Goal: Transaction & Acquisition: Download file/media

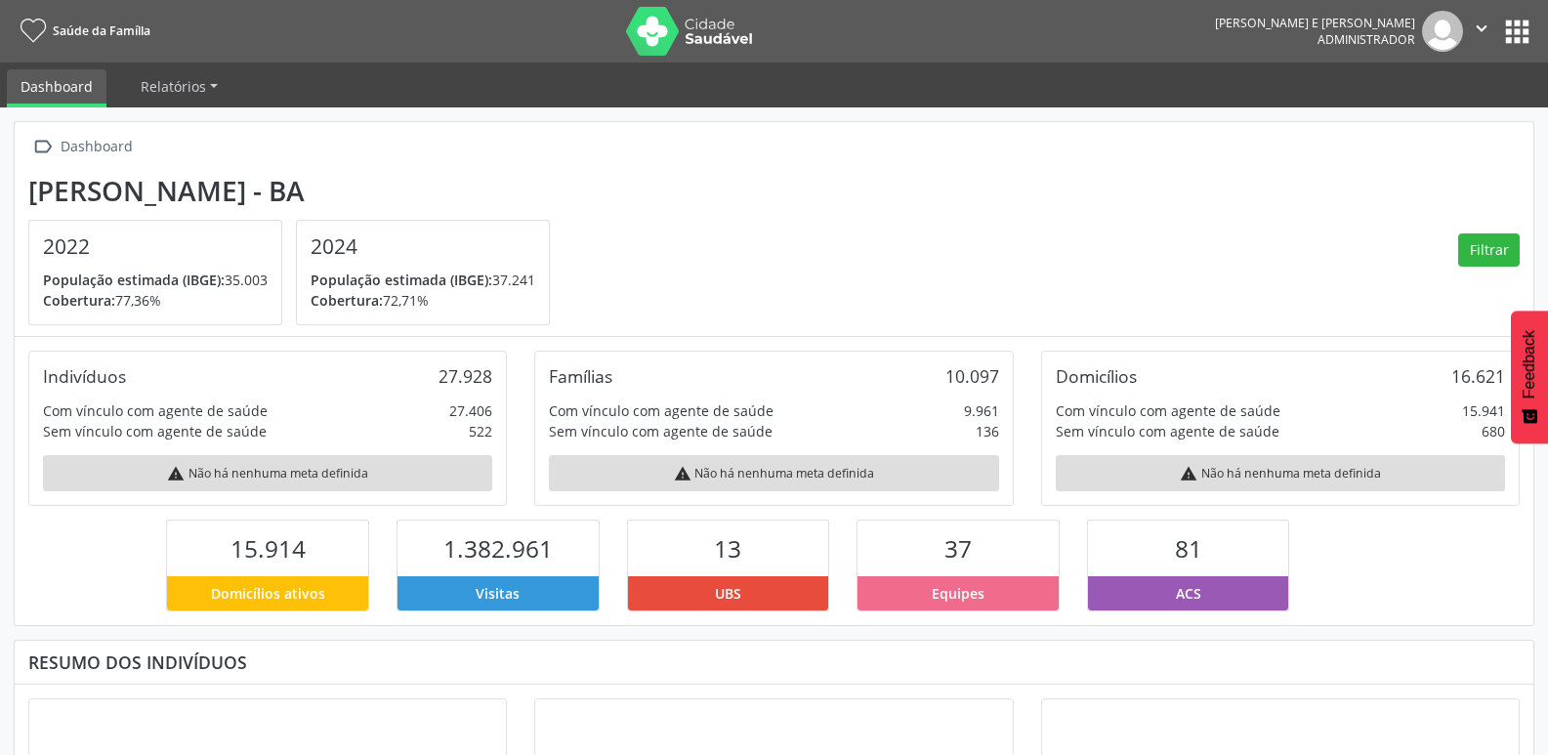
click at [1518, 43] on button "apps" at bounding box center [1518, 32] width 34 height 34
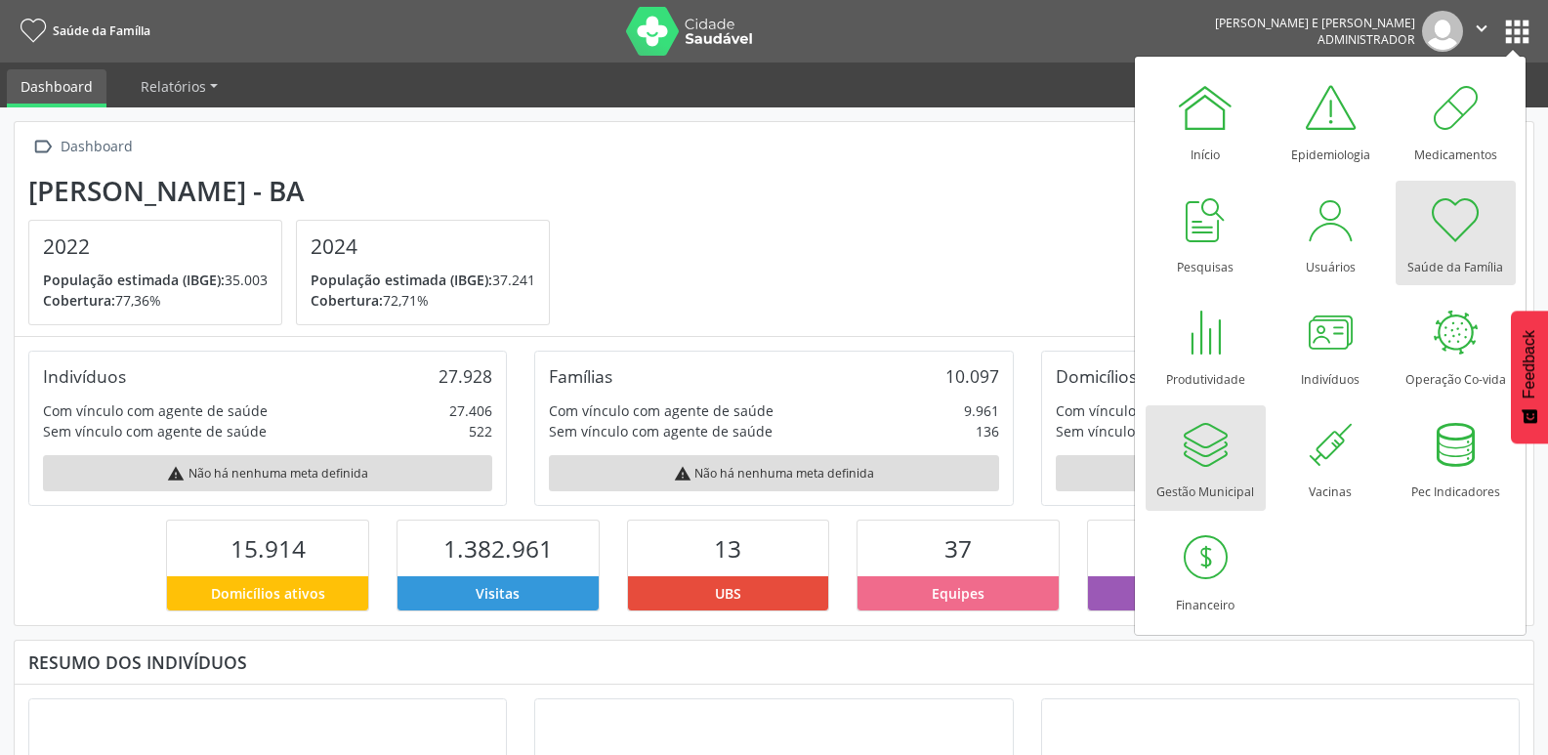
click at [1223, 458] on div at bounding box center [1205, 444] width 59 height 59
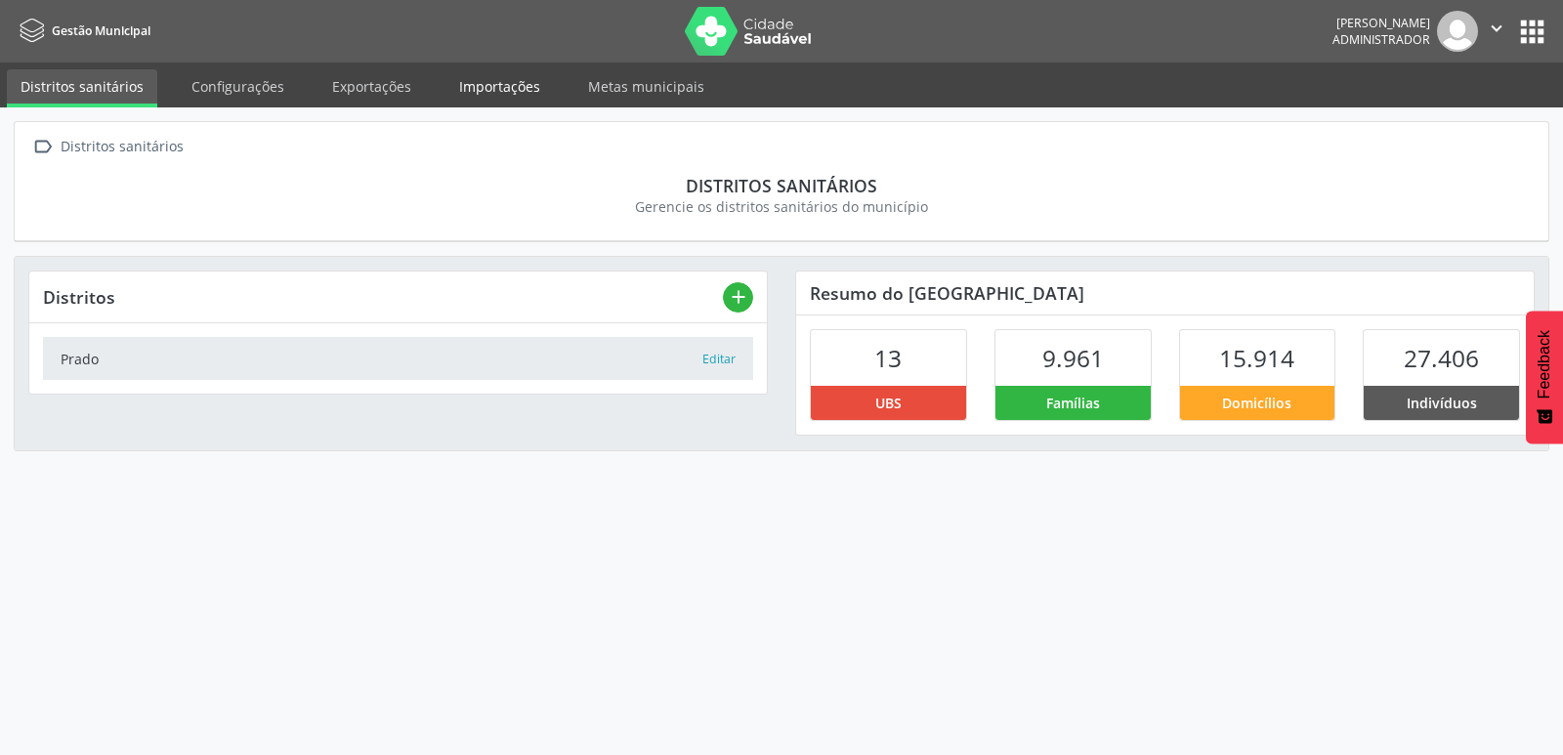
click at [445, 87] on link "Importações" at bounding box center [499, 86] width 108 height 34
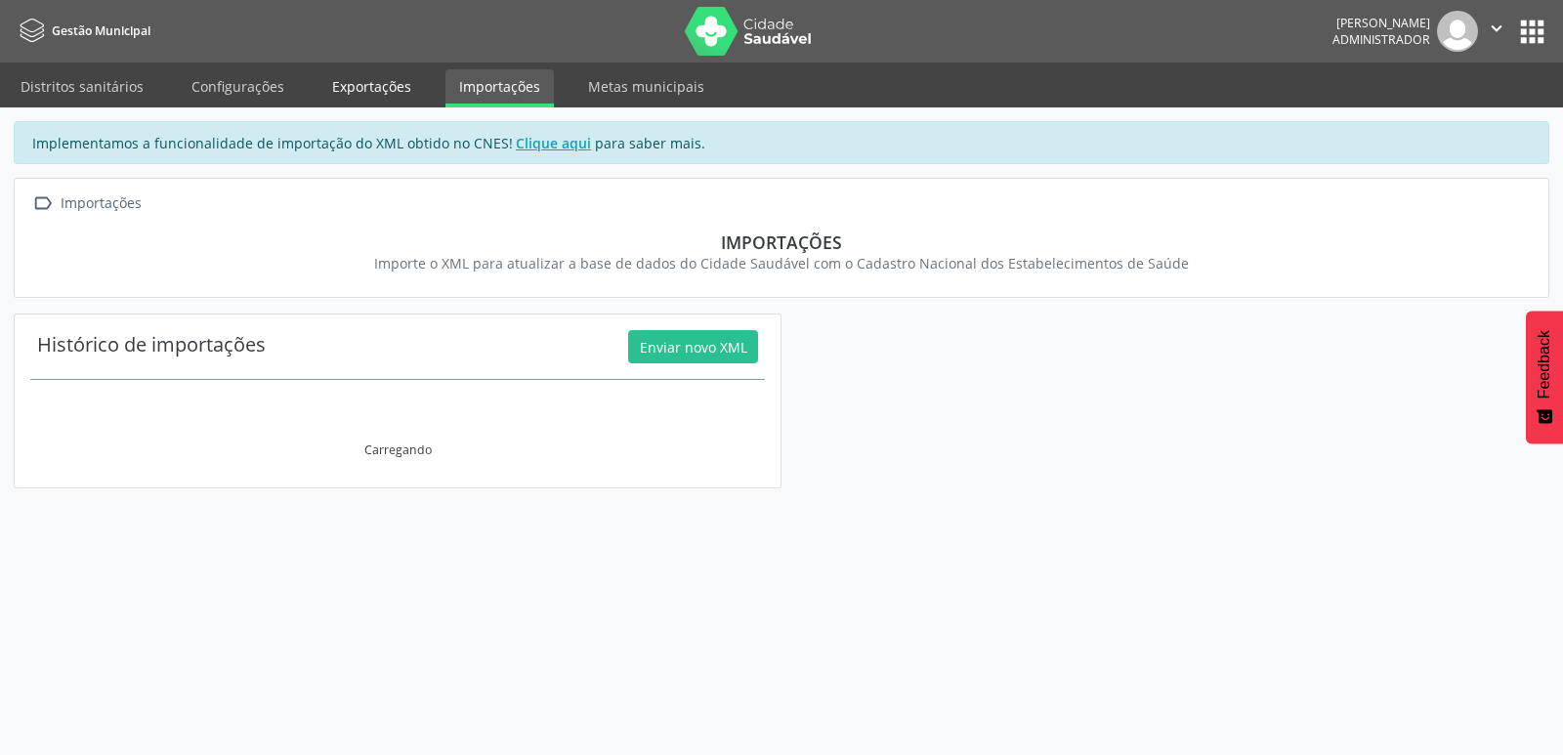
click at [388, 90] on link "Exportações" at bounding box center [371, 86] width 106 height 34
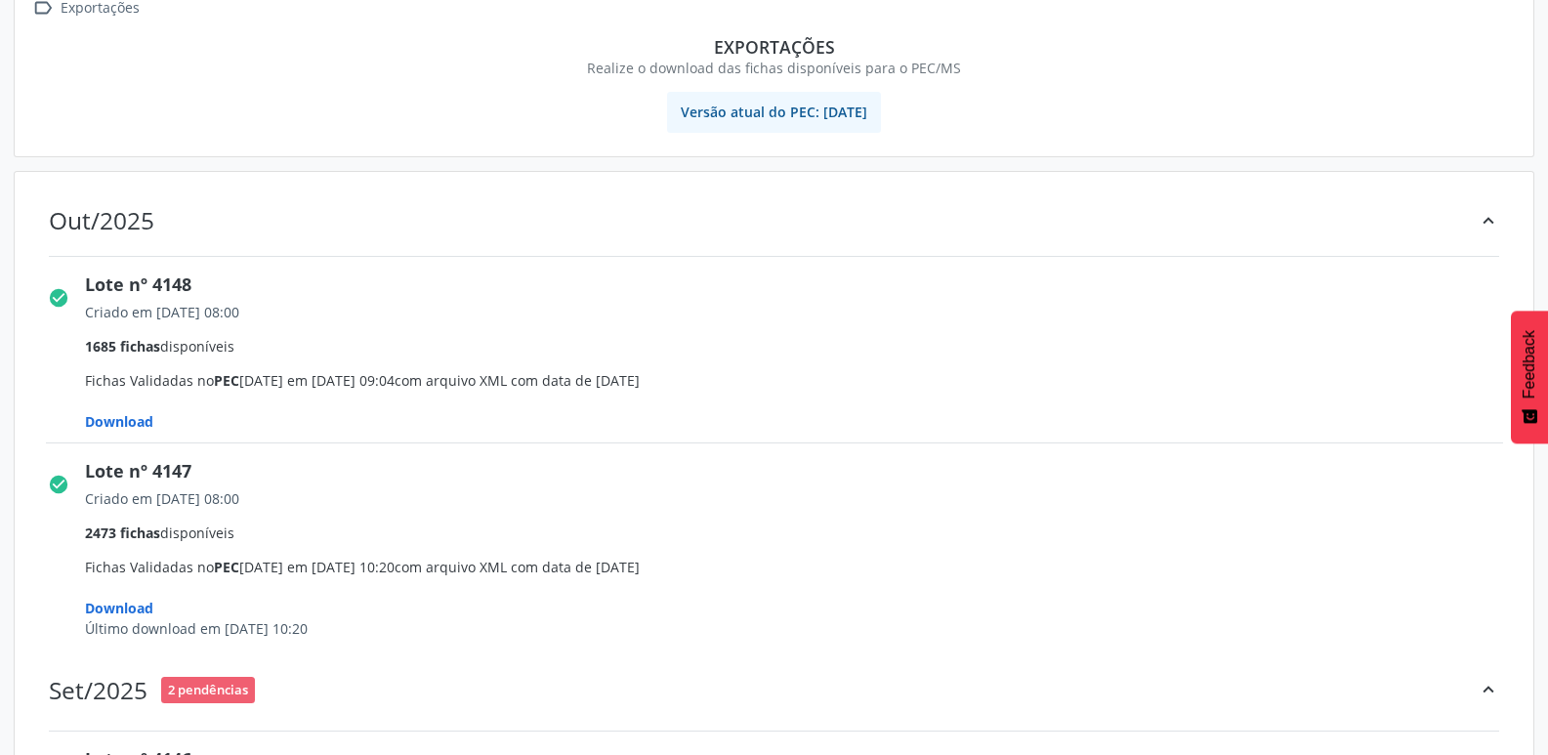
scroll to position [293, 0]
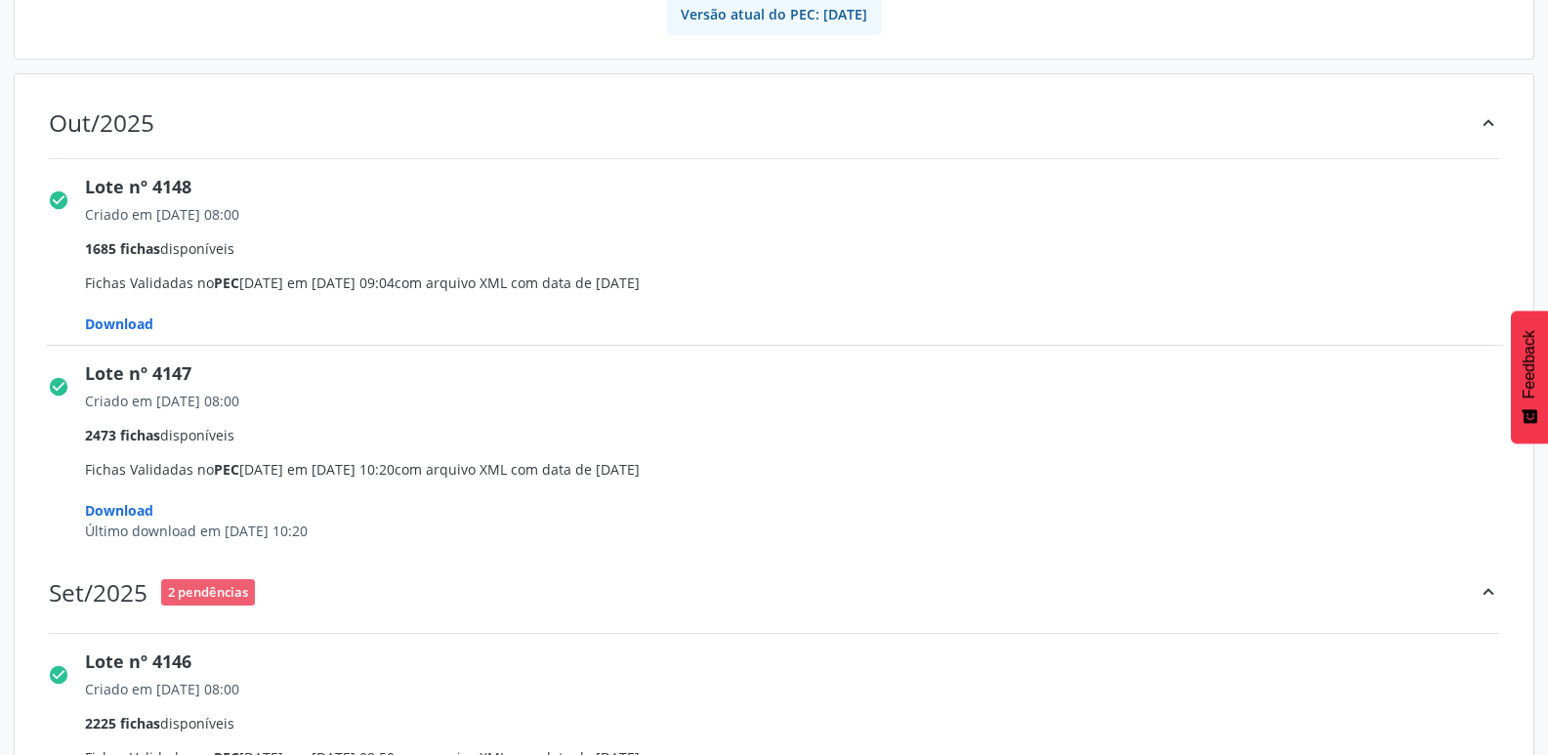
click at [138, 329] on span "Download" at bounding box center [119, 324] width 68 height 19
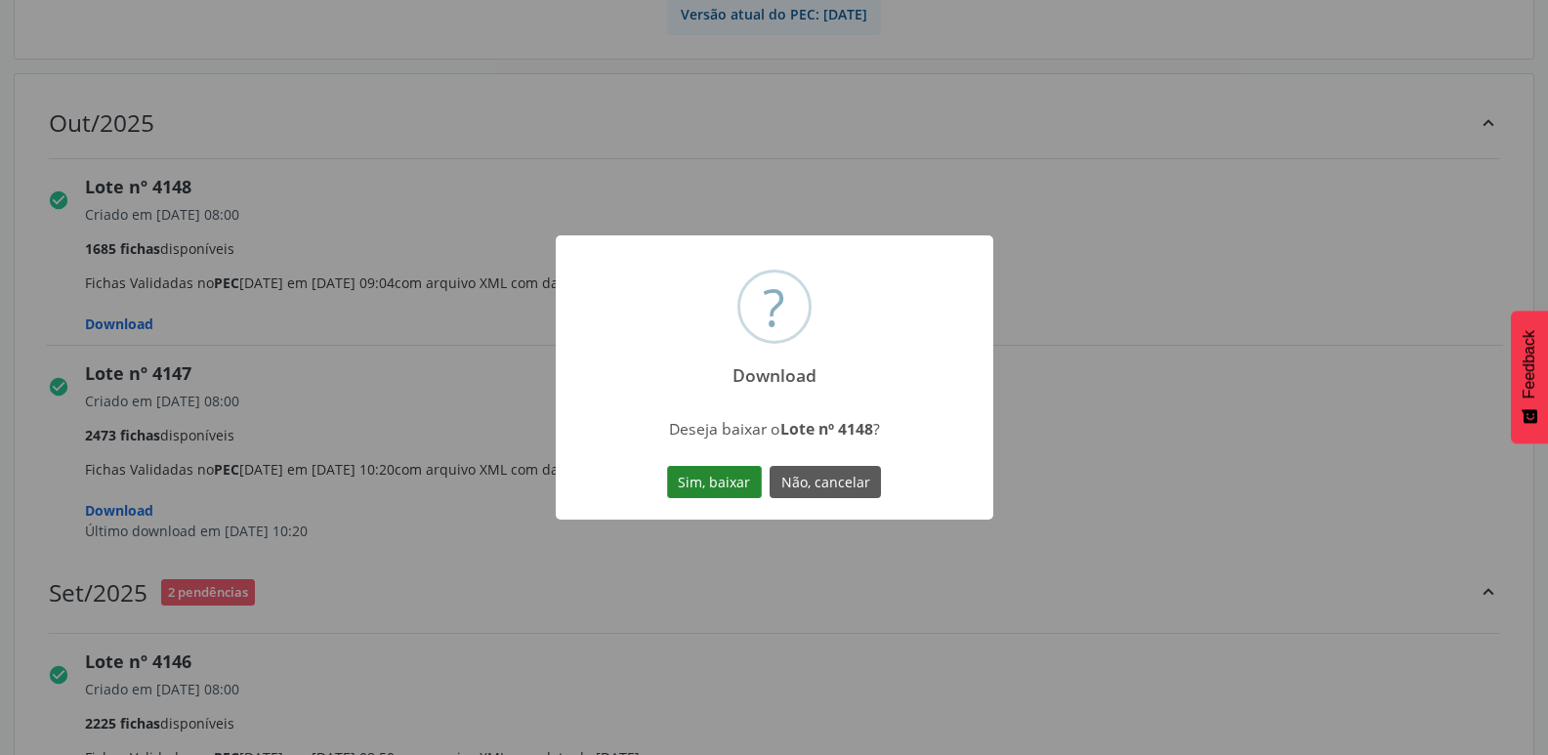
click at [711, 479] on button "Sim, baixar" at bounding box center [714, 482] width 95 height 33
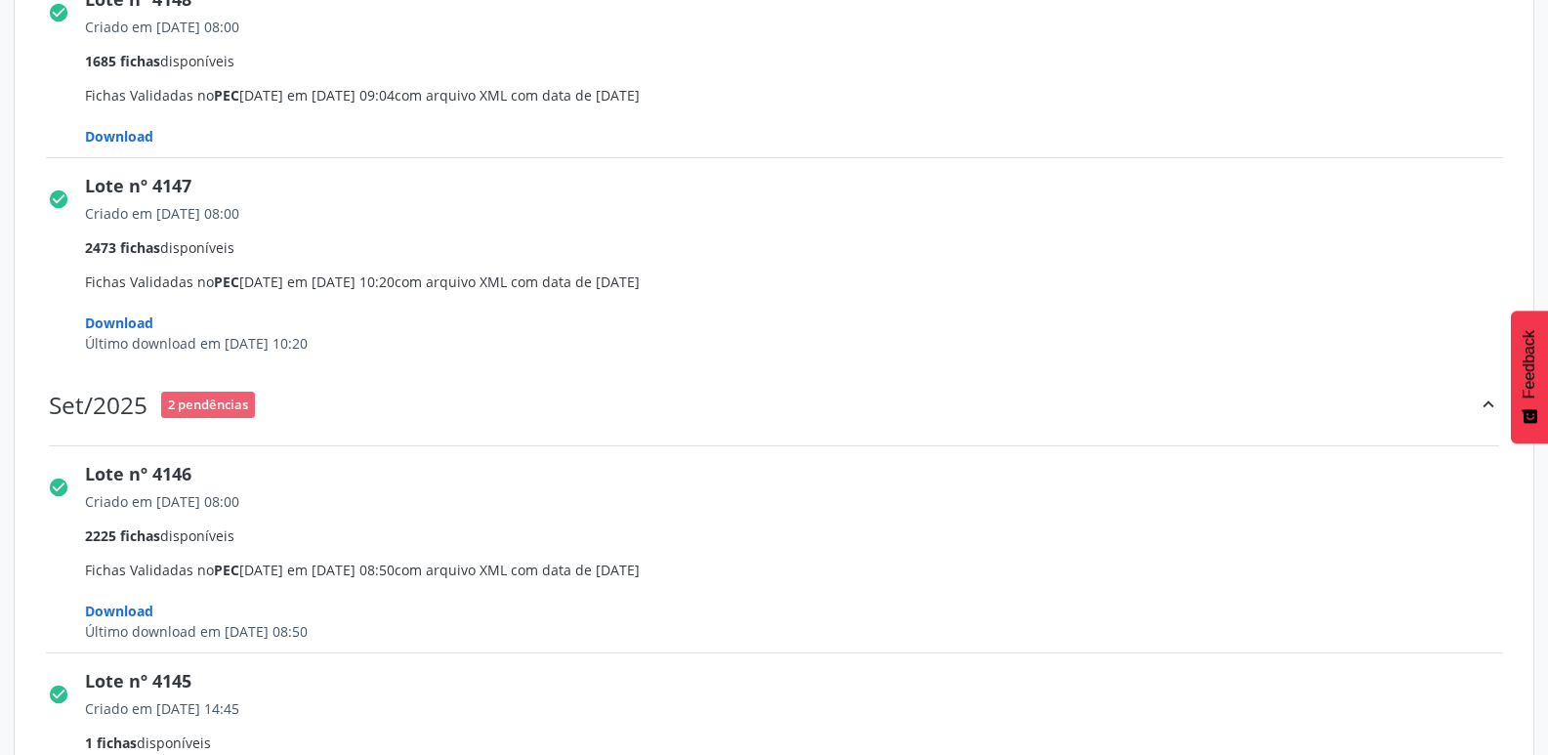
scroll to position [488, 0]
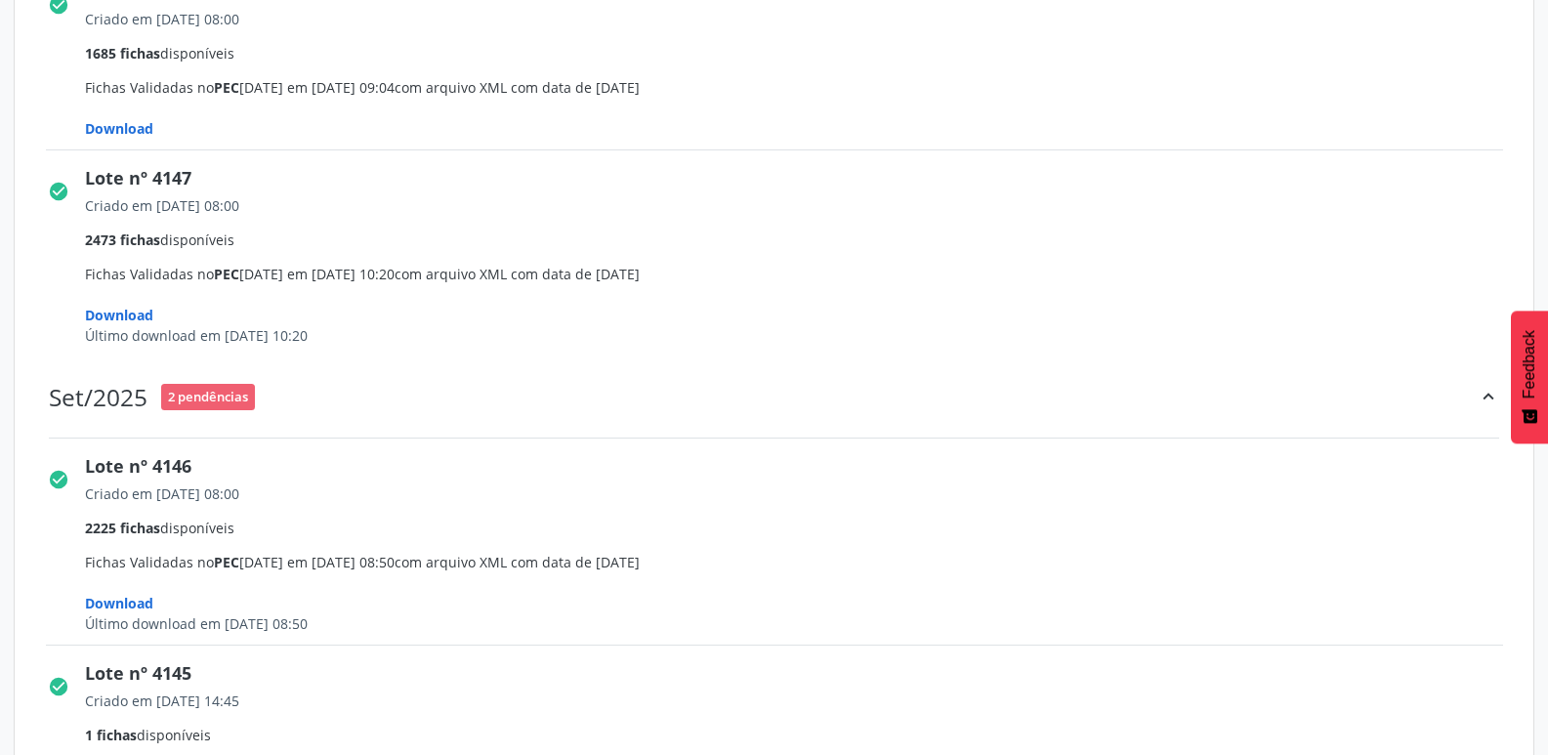
click at [224, 397] on span "2 pendências" at bounding box center [208, 397] width 94 height 26
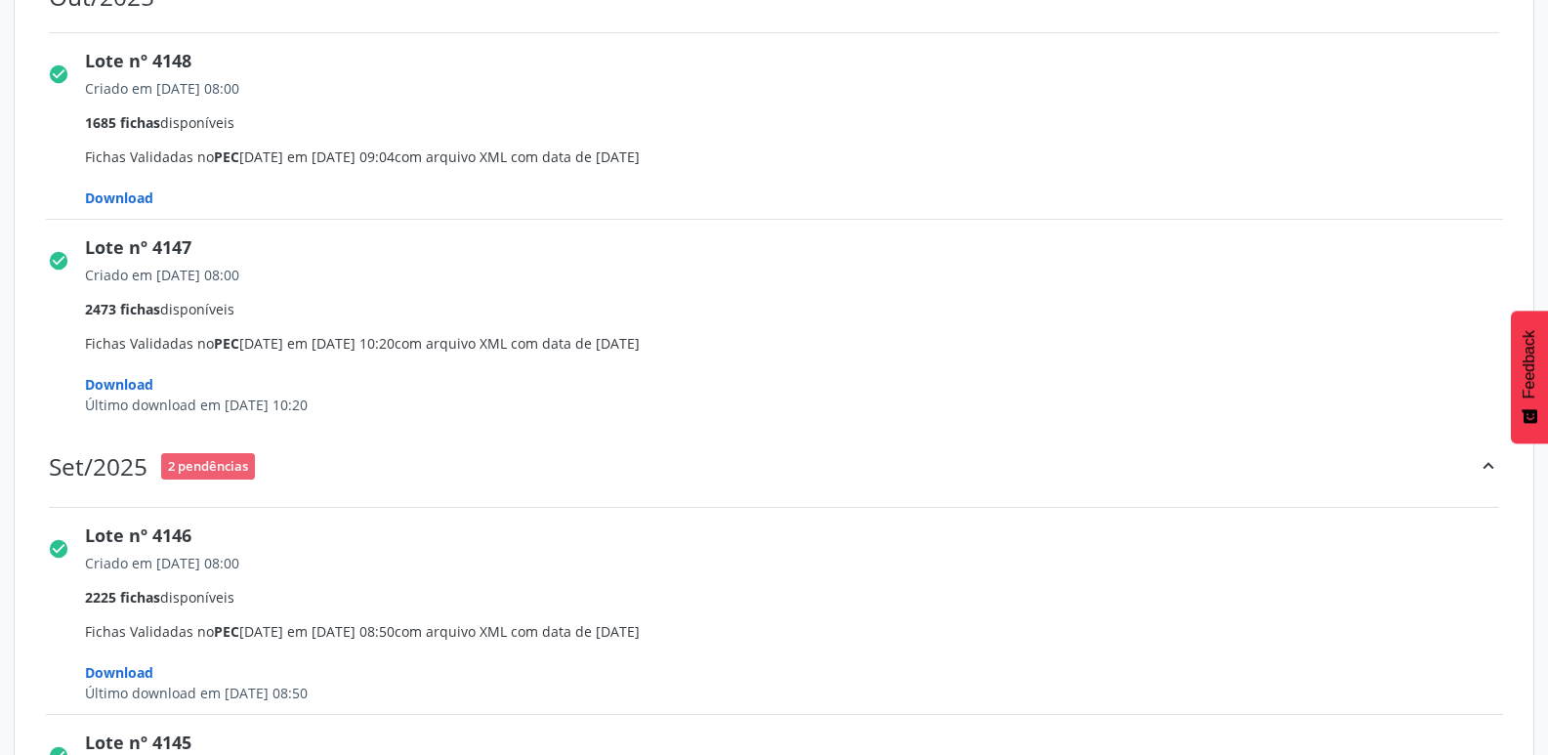
scroll to position [293, 0]
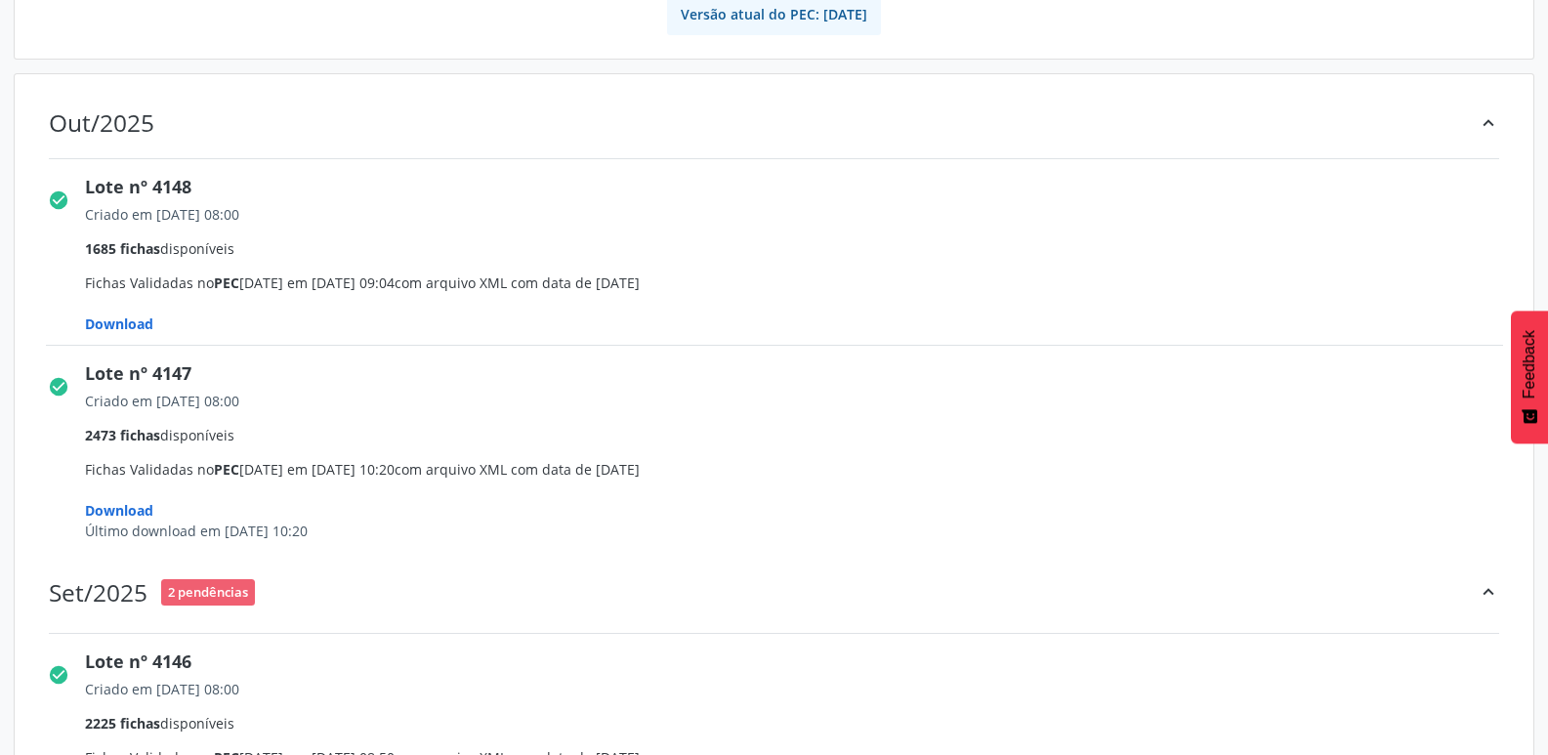
click at [180, 599] on span "2 pendências" at bounding box center [208, 592] width 94 height 26
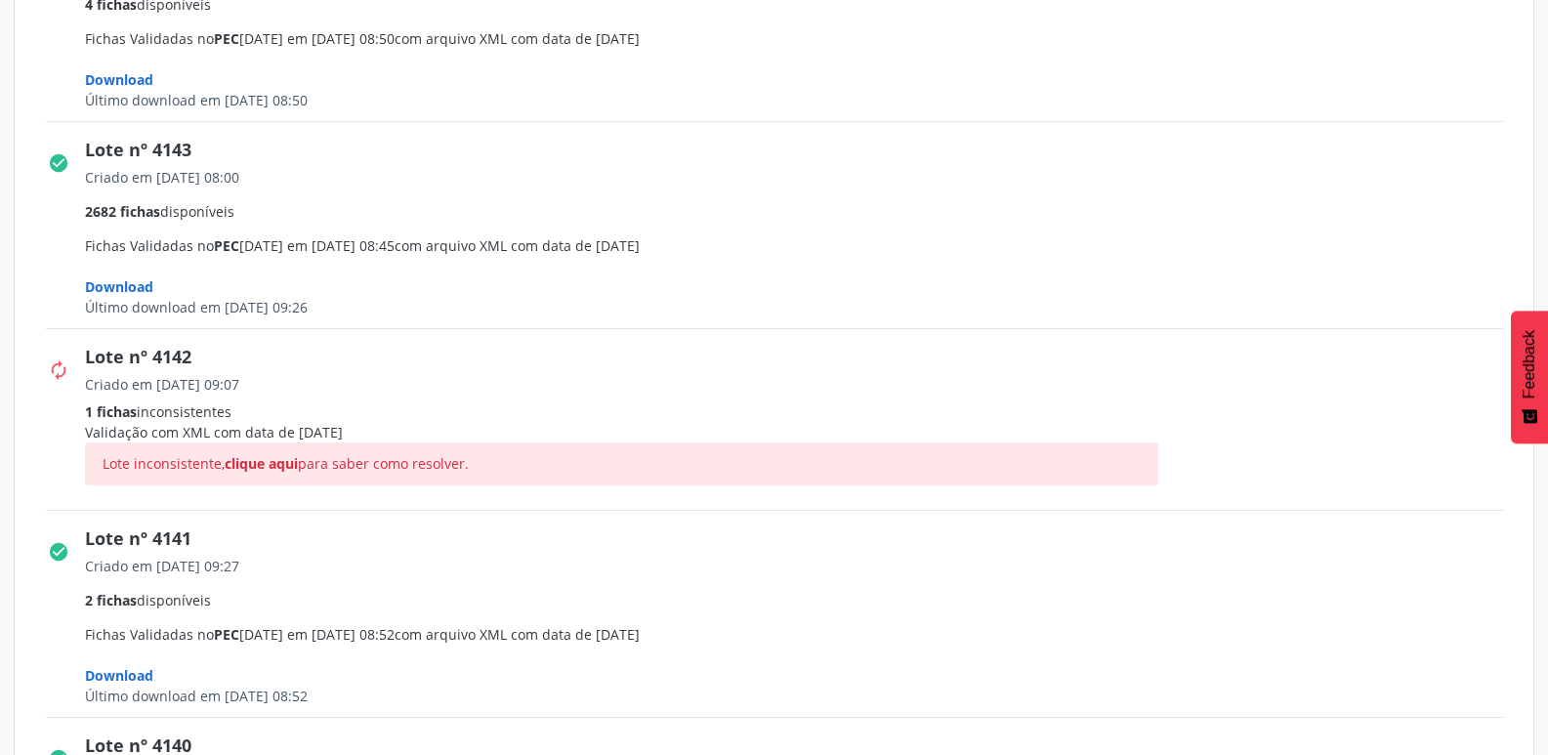
scroll to position [1465, 0]
